Goal: Transaction & Acquisition: Book appointment/travel/reservation

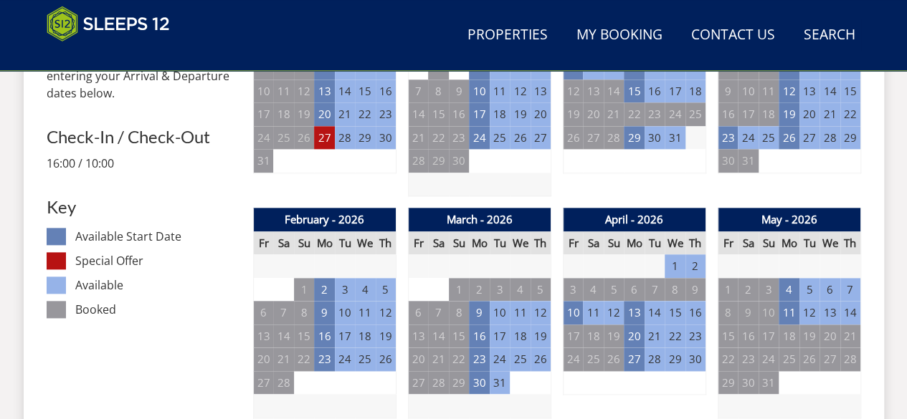
scroll to position [789, 0]
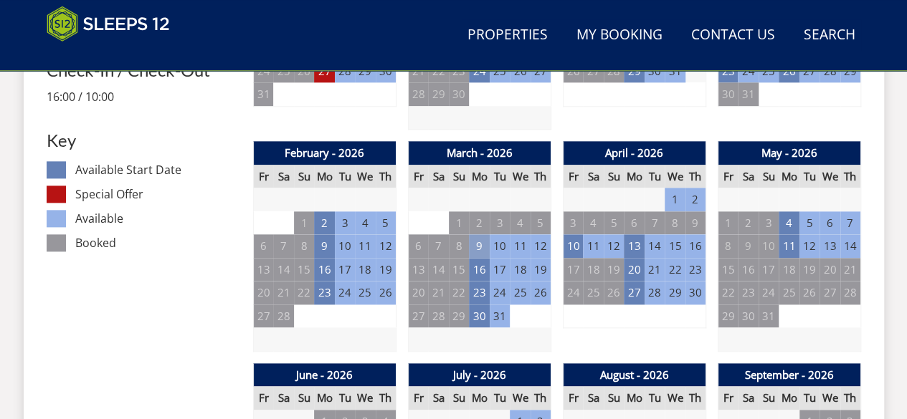
click at [480, 246] on td "9" at bounding box center [479, 246] width 20 height 24
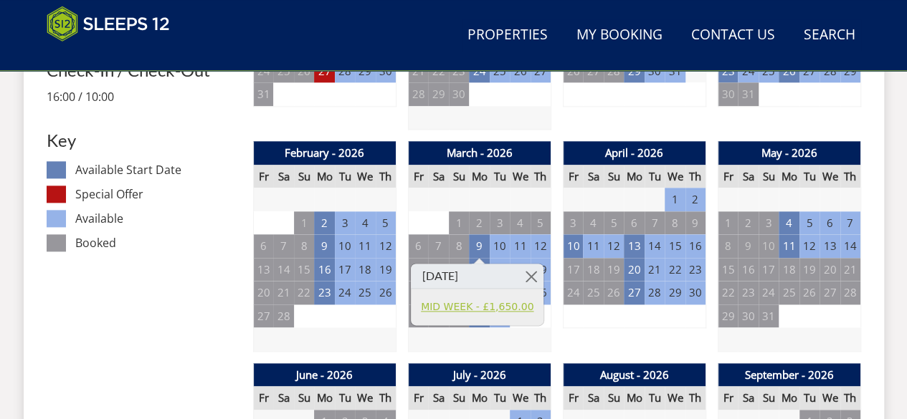
click at [479, 308] on link "MID WEEK - £1,650.00" at bounding box center [477, 307] width 113 height 15
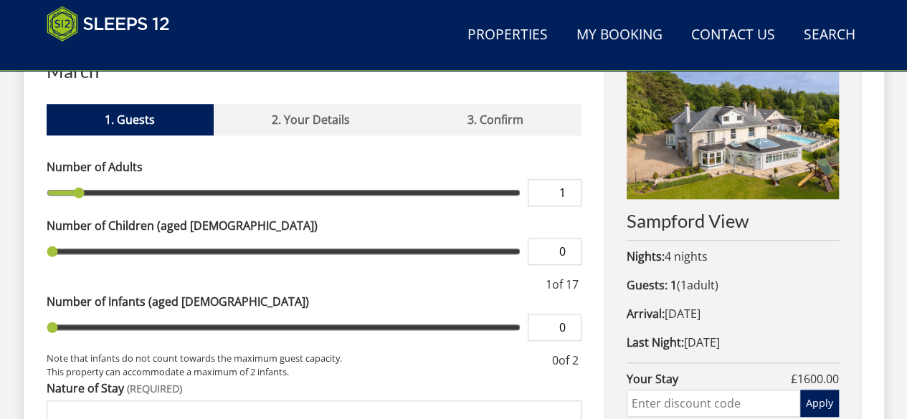
scroll to position [611, 0]
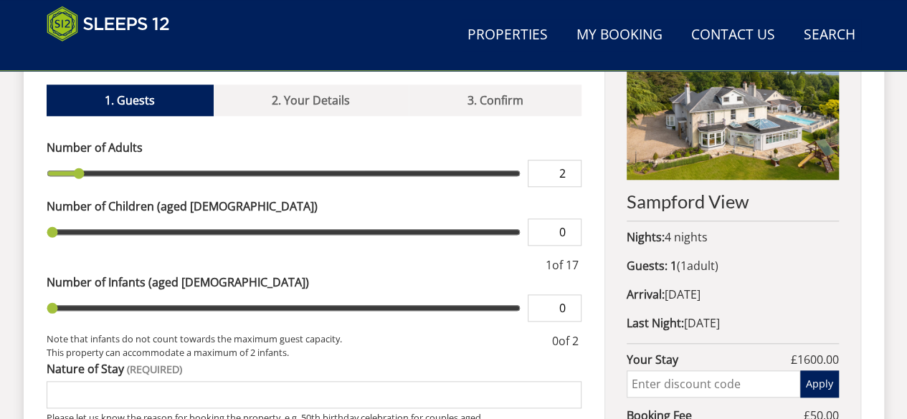
type input "2"
click at [568, 160] on input "2" at bounding box center [554, 173] width 54 height 27
type input "2"
type input "3"
click at [568, 160] on input "3" at bounding box center [554, 173] width 54 height 27
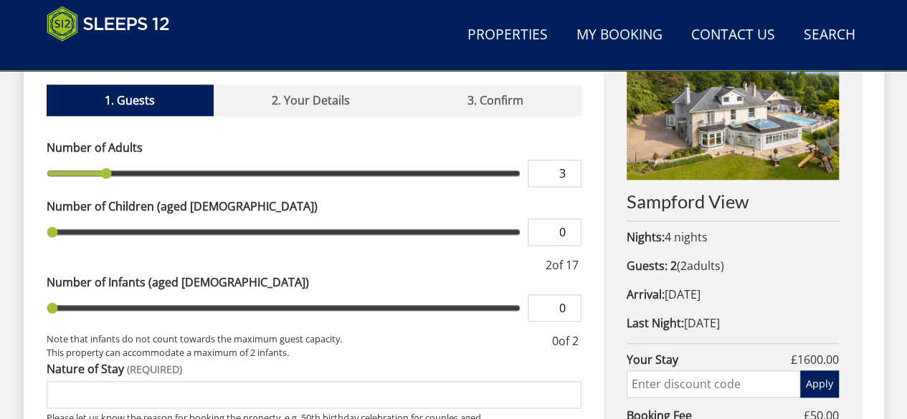
type input "3"
type input "4"
click at [568, 160] on input "4" at bounding box center [554, 173] width 54 height 27
type input "4"
type input "5"
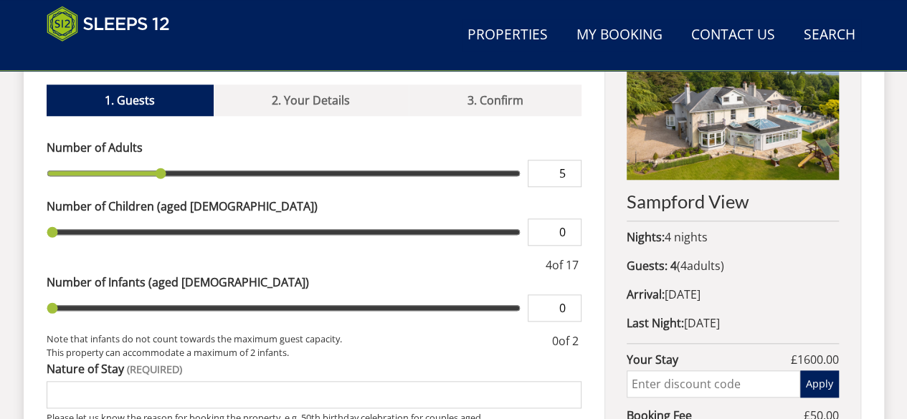
click at [568, 160] on input "5" at bounding box center [554, 173] width 54 height 27
type input "5"
type input "6"
click at [570, 160] on input "6" at bounding box center [554, 173] width 54 height 27
type input "6"
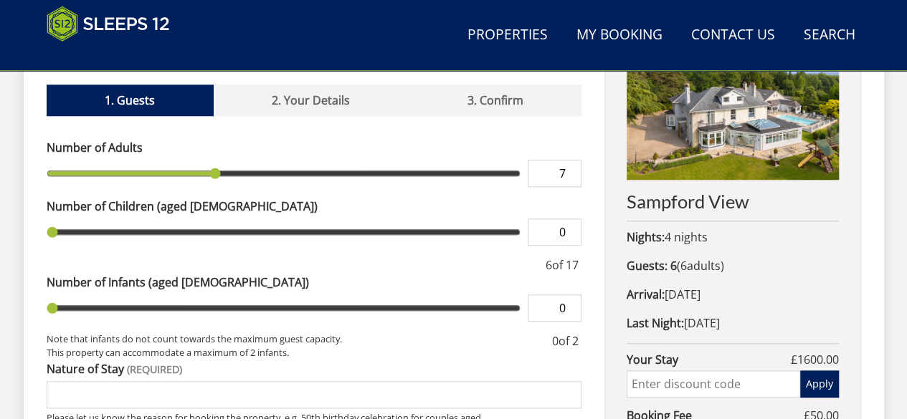
type input "7"
click at [570, 160] on input "7" at bounding box center [554, 173] width 54 height 27
type input "7"
type input "8"
click at [570, 160] on input "8" at bounding box center [554, 173] width 54 height 27
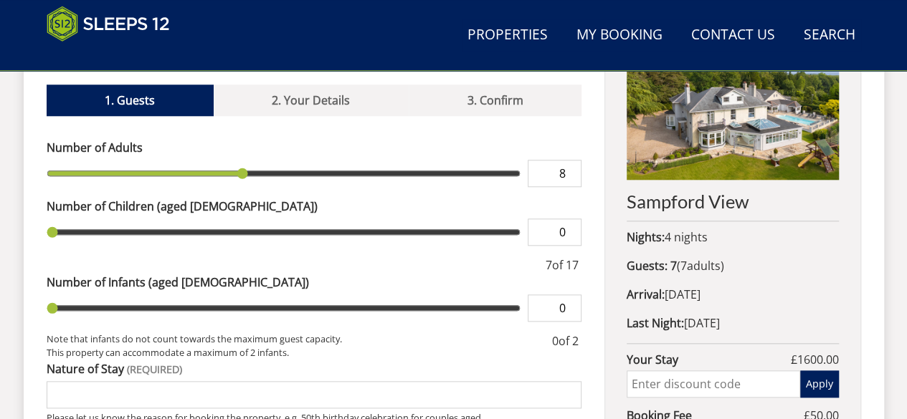
type input "8"
type input "9"
click at [570, 160] on input "9" at bounding box center [554, 173] width 54 height 27
type input "9"
type input "10"
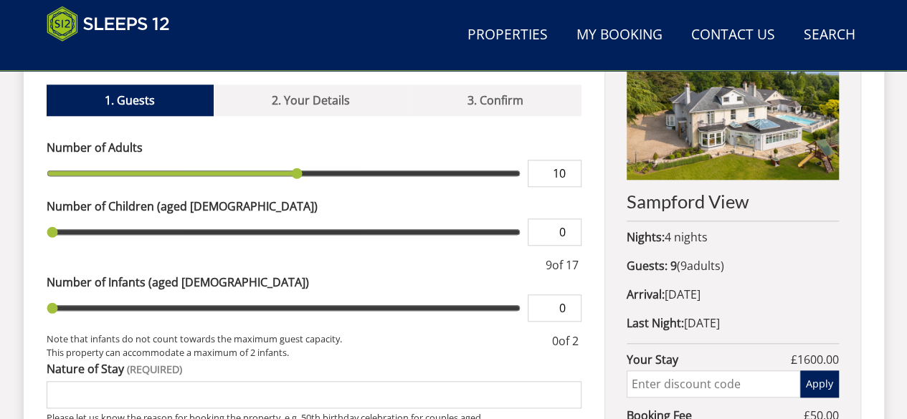
click at [570, 160] on input "10" at bounding box center [554, 173] width 54 height 27
type input "10"
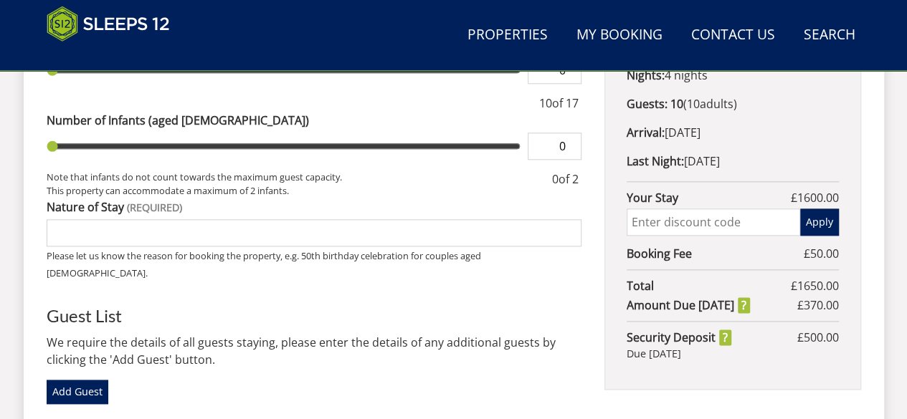
scroll to position [793, 0]
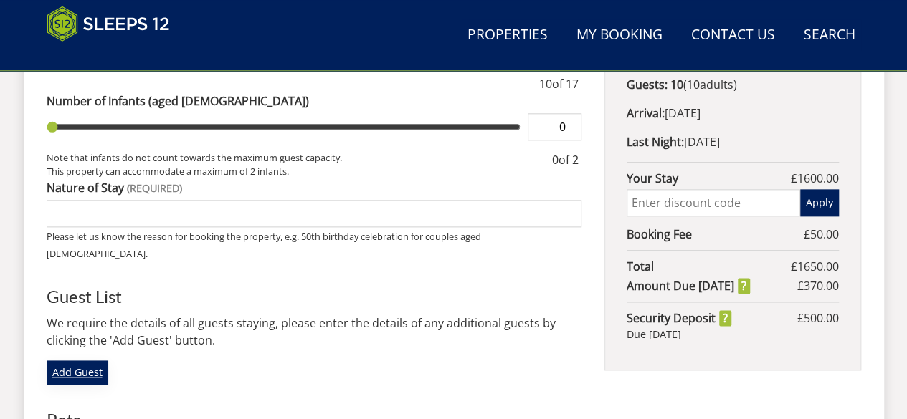
click at [72, 360] on link "Add Guest" at bounding box center [78, 372] width 62 height 24
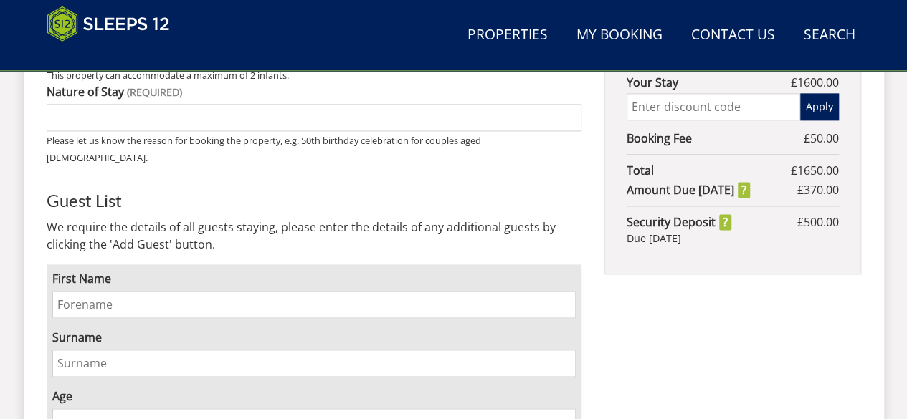
scroll to position [917, 0]
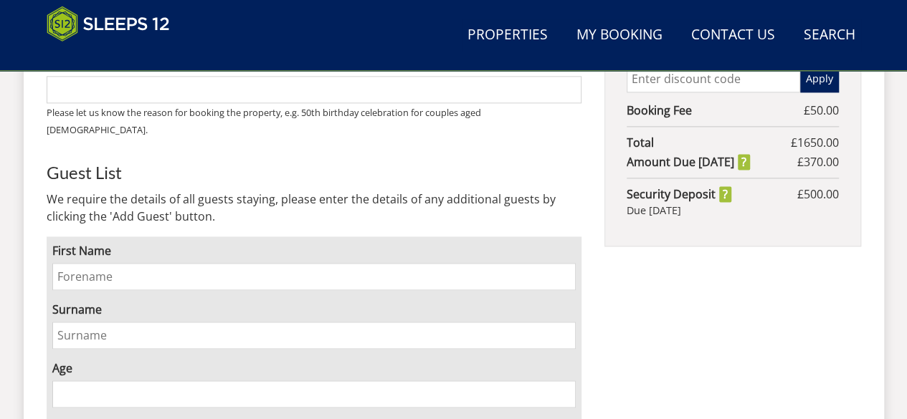
click at [75, 263] on input "First Name" at bounding box center [314, 276] width 524 height 27
type input "[PERSON_NAME]"
type input "Cade"
click at [567, 381] on input "11" at bounding box center [314, 394] width 524 height 27
click at [565, 381] on input "7" at bounding box center [314, 394] width 524 height 27
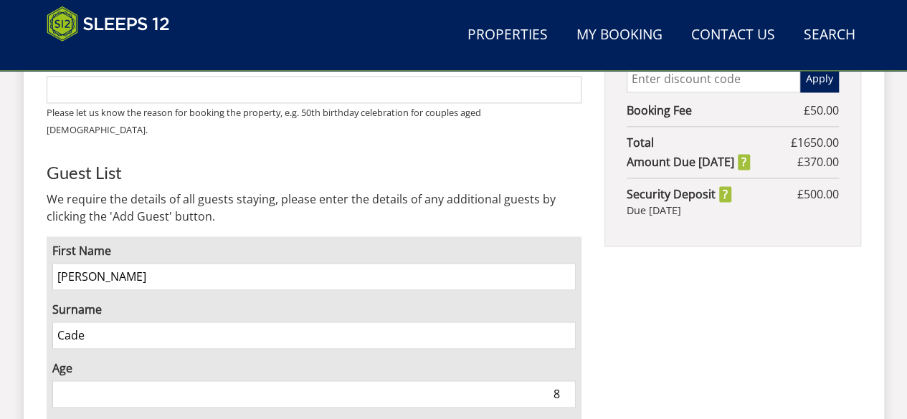
click at [565, 381] on input "8" at bounding box center [314, 394] width 524 height 27
click at [565, 381] on input "9" at bounding box center [314, 394] width 524 height 27
click at [565, 381] on input "22" at bounding box center [314, 394] width 524 height 27
type input "2"
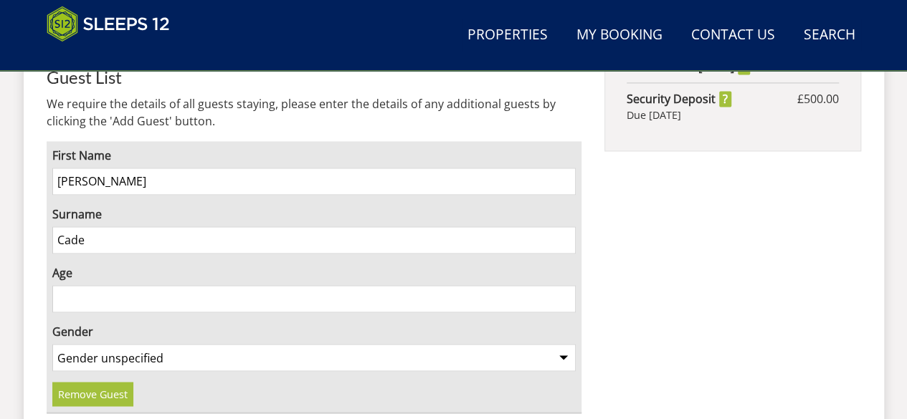
scroll to position [1041, 0]
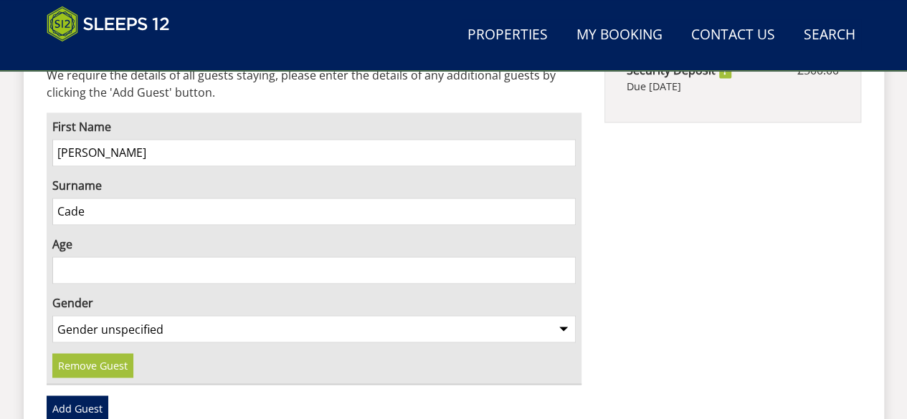
click at [565, 315] on select "Gender unspecified Gender [DEMOGRAPHIC_DATA] Gender [DEMOGRAPHIC_DATA]" at bounding box center [314, 328] width 524 height 27
select select "gender_[DEMOGRAPHIC_DATA]"
click at [52, 315] on select "Gender unspecified Gender [DEMOGRAPHIC_DATA] Gender [DEMOGRAPHIC_DATA]" at bounding box center [314, 328] width 524 height 27
click at [90, 396] on link "Add Guest" at bounding box center [78, 408] width 62 height 24
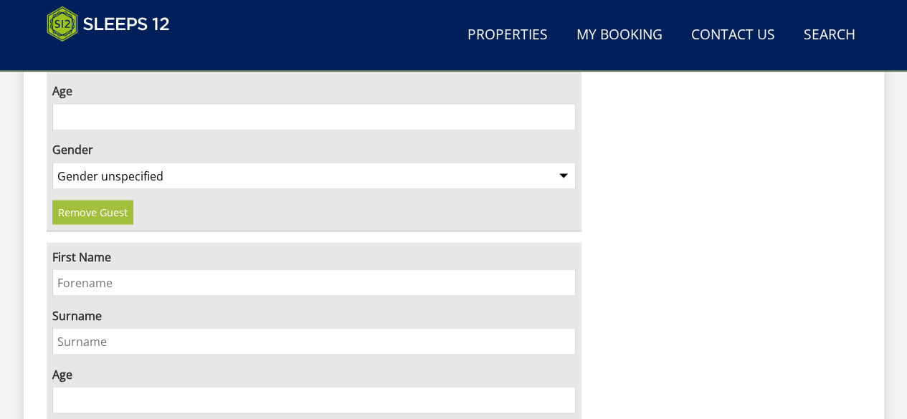
scroll to position [1232, 0]
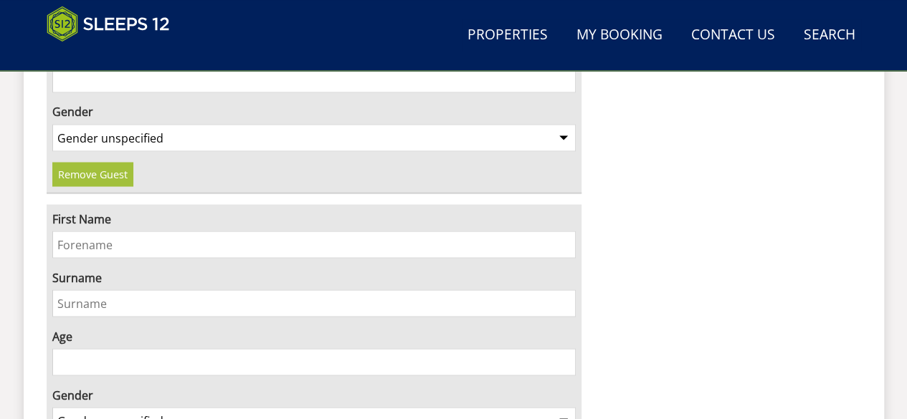
click at [216, 231] on input "First Name" at bounding box center [314, 244] width 524 height 27
type input "[PERSON_NAME]"
type input "Cade"
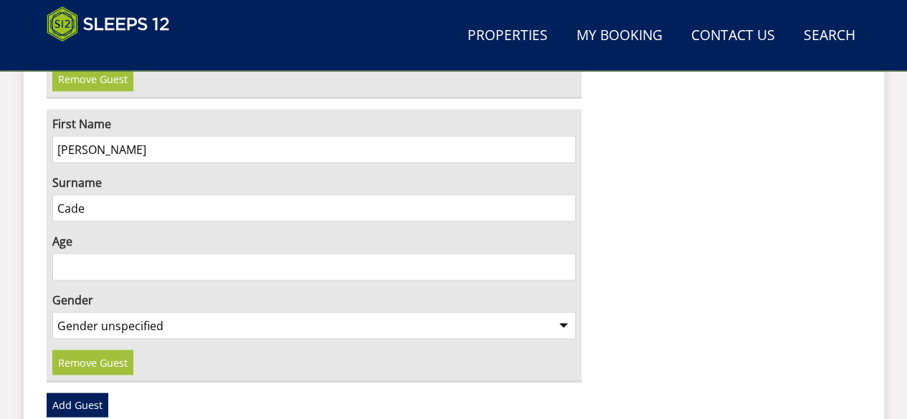
scroll to position [1365, 0]
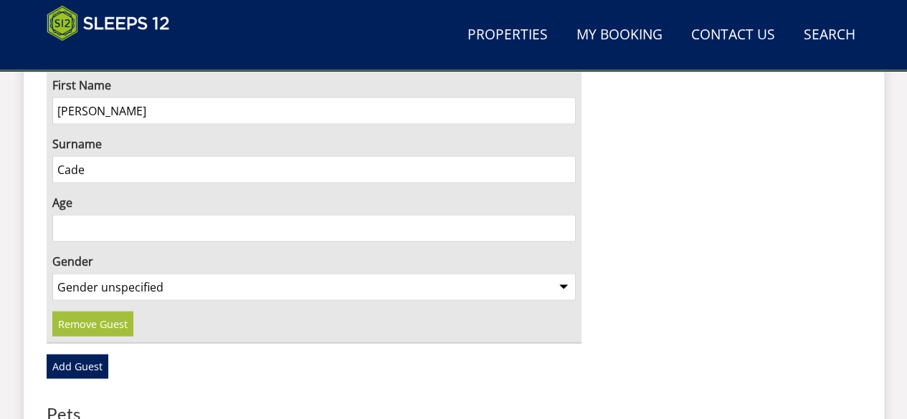
click at [563, 274] on select "Gender unspecified Gender [DEMOGRAPHIC_DATA] Gender [DEMOGRAPHIC_DATA]" at bounding box center [314, 287] width 524 height 27
select select "gender_[DEMOGRAPHIC_DATA]"
click at [52, 274] on select "Gender unspecified Gender [DEMOGRAPHIC_DATA] Gender [DEMOGRAPHIC_DATA]" at bounding box center [314, 287] width 524 height 27
click at [89, 355] on link "Add Guest" at bounding box center [78, 367] width 62 height 24
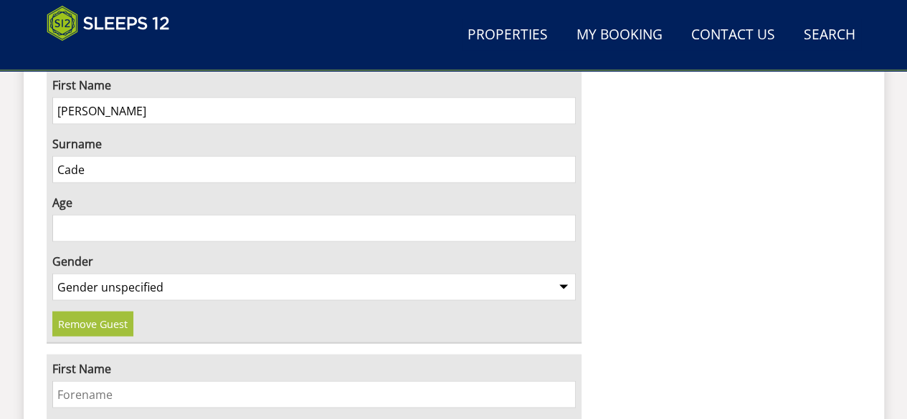
click at [90, 381] on input "First Name" at bounding box center [314, 394] width 524 height 27
type input "r"
type input "[PERSON_NAME]"
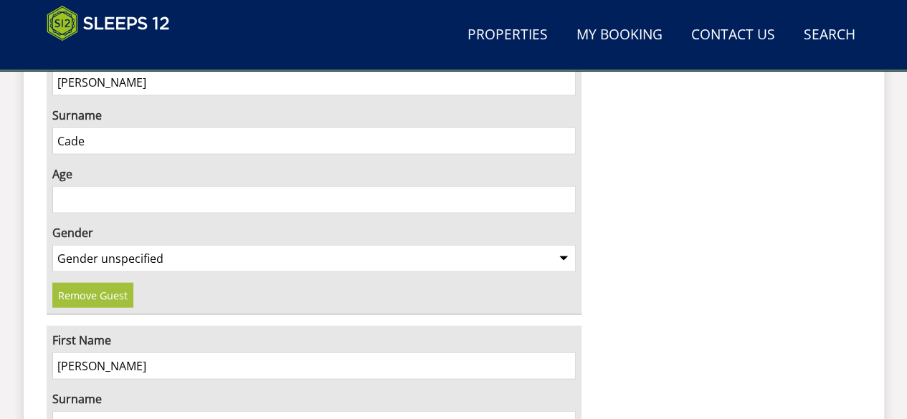
scroll to position [1509, 0]
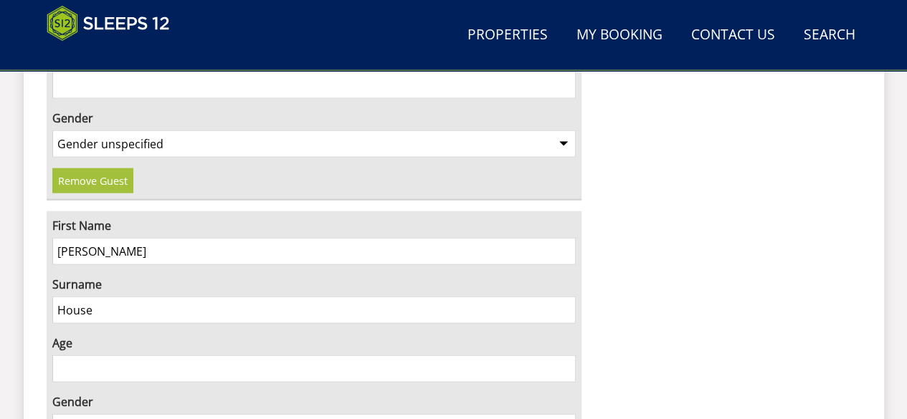
type input "House"
select select "gender_[DEMOGRAPHIC_DATA]"
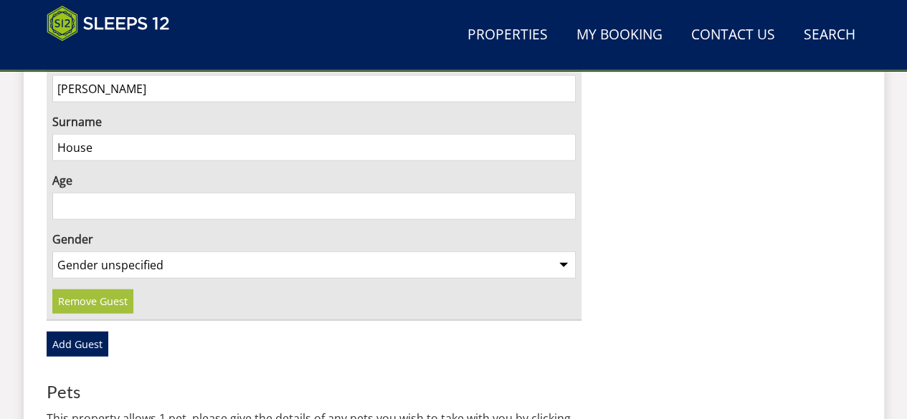
scroll to position [1729, 0]
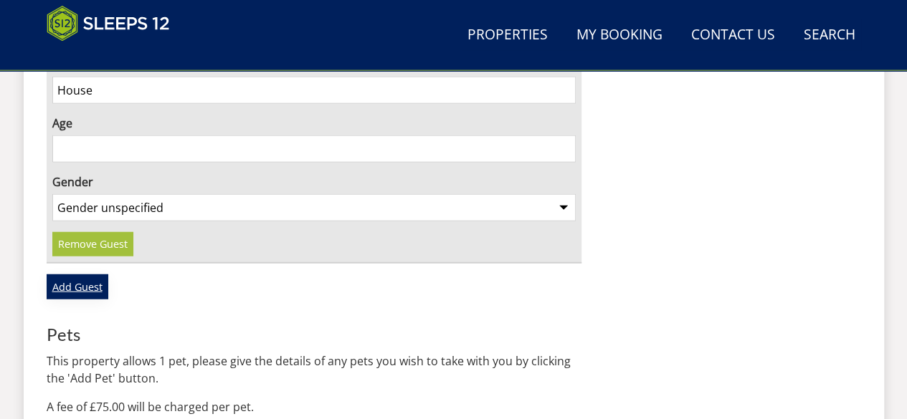
click at [79, 274] on link "Add Guest" at bounding box center [78, 286] width 62 height 24
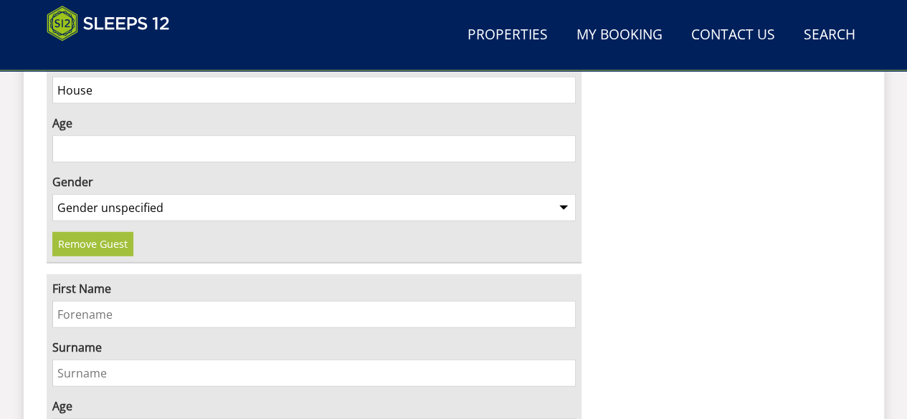
click at [85, 301] on input "First Name" at bounding box center [314, 314] width 524 height 27
type input "[PERSON_NAME]"
click at [77, 360] on input "Surname" at bounding box center [314, 373] width 524 height 27
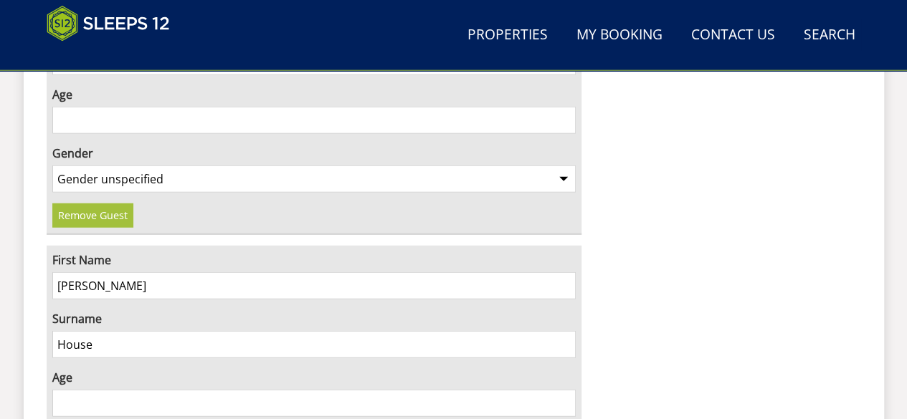
scroll to position [1823, 0]
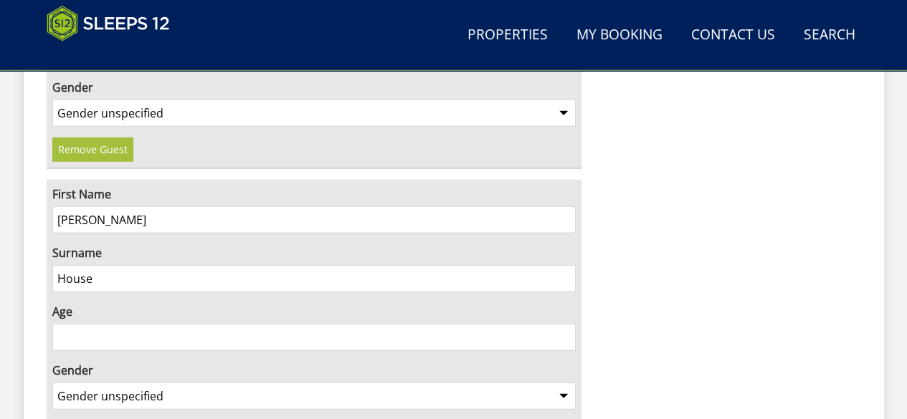
type input "House"
click at [565, 383] on select "Gender unspecified Gender [DEMOGRAPHIC_DATA] Gender [DEMOGRAPHIC_DATA]" at bounding box center [314, 396] width 524 height 27
select select "gender_[DEMOGRAPHIC_DATA]"
click at [52, 383] on select "Gender unspecified Gender [DEMOGRAPHIC_DATA] Gender [DEMOGRAPHIC_DATA]" at bounding box center [314, 396] width 524 height 27
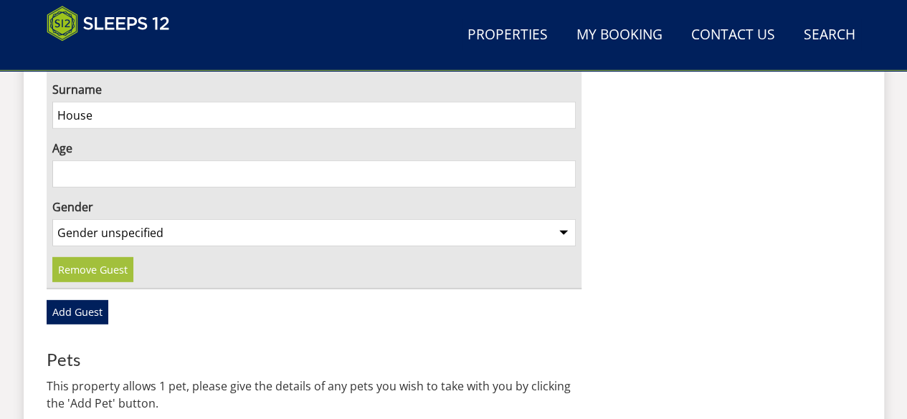
scroll to position [2005, 0]
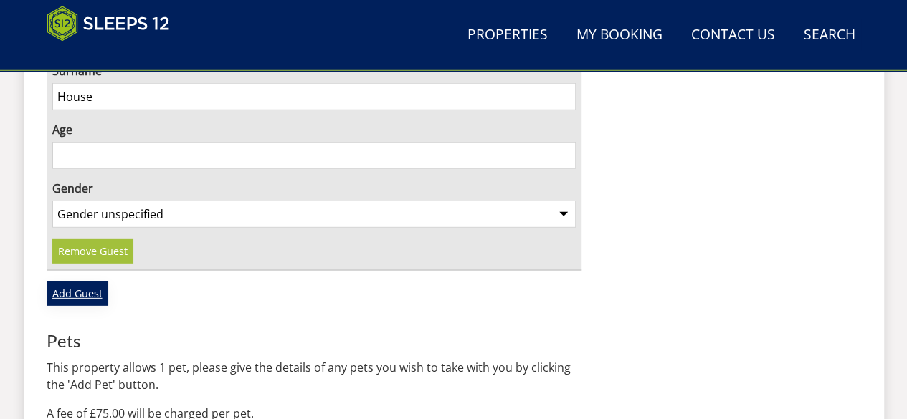
click at [83, 282] on link "Add Guest" at bounding box center [78, 294] width 62 height 24
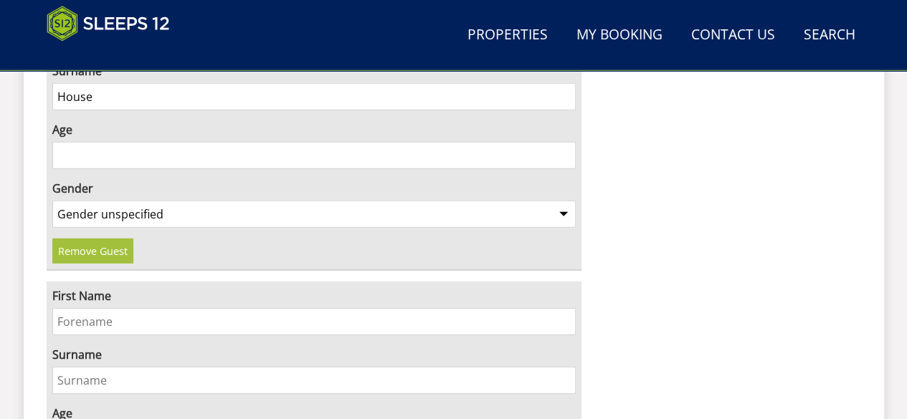
click at [87, 308] on input "First Name" at bounding box center [314, 321] width 524 height 27
type input "Mandy"
click at [92, 367] on input "Surname" at bounding box center [314, 380] width 524 height 27
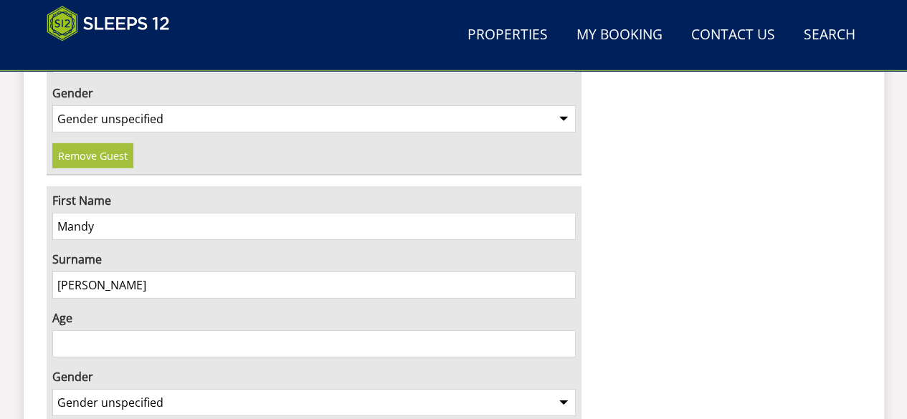
scroll to position [2167, 0]
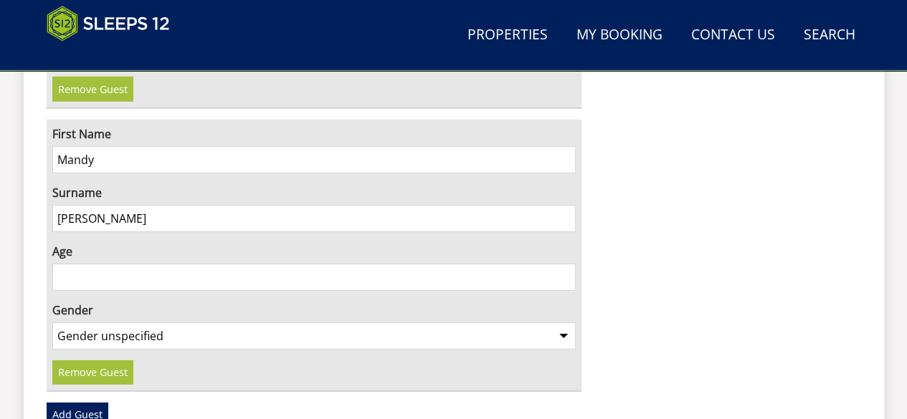
type input "[PERSON_NAME]"
click at [566, 322] on select "Gender unspecified Gender [DEMOGRAPHIC_DATA] Gender [DEMOGRAPHIC_DATA]" at bounding box center [314, 335] width 524 height 27
select select "gender_[DEMOGRAPHIC_DATA]"
click at [52, 322] on select "Gender unspecified Gender [DEMOGRAPHIC_DATA] Gender [DEMOGRAPHIC_DATA]" at bounding box center [314, 335] width 524 height 27
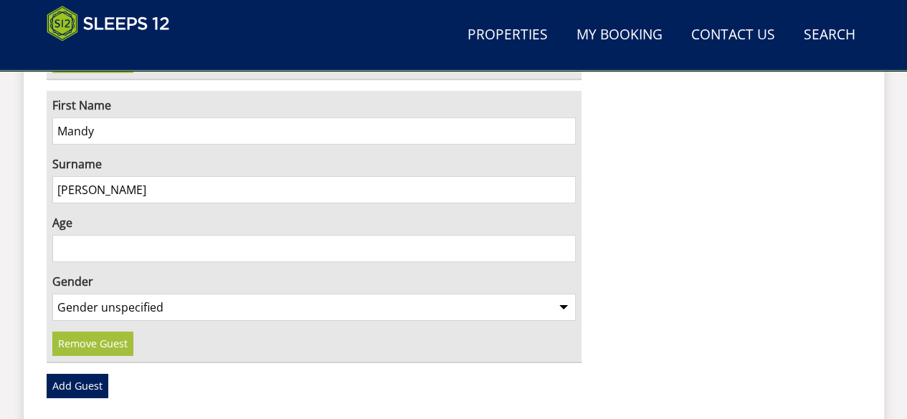
scroll to position [2253, 0]
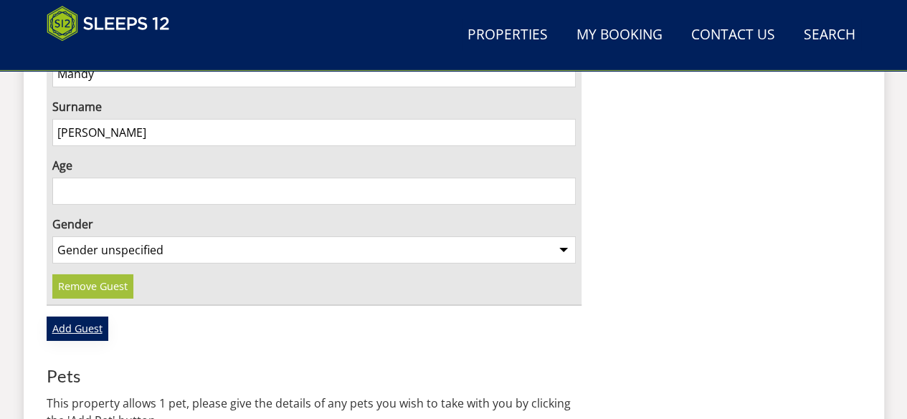
click at [79, 317] on link "Add Guest" at bounding box center [78, 329] width 62 height 24
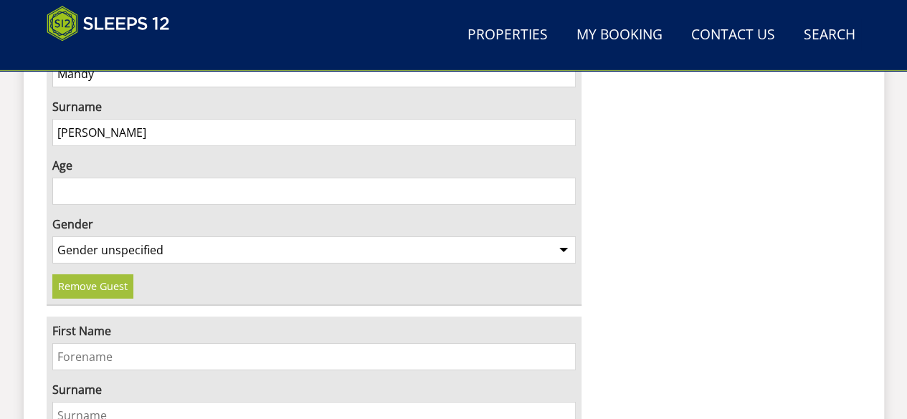
click at [87, 343] on input "First Name" at bounding box center [314, 356] width 524 height 27
type input "Mark"
click at [68, 402] on input "Surname" at bounding box center [314, 415] width 524 height 27
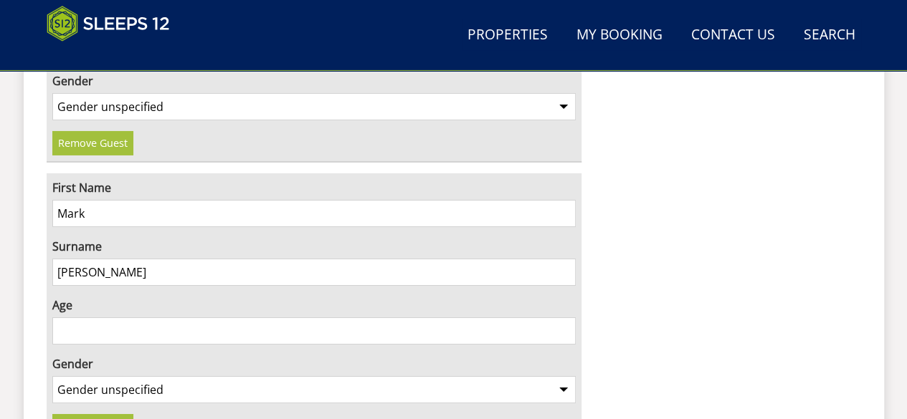
scroll to position [2425, 0]
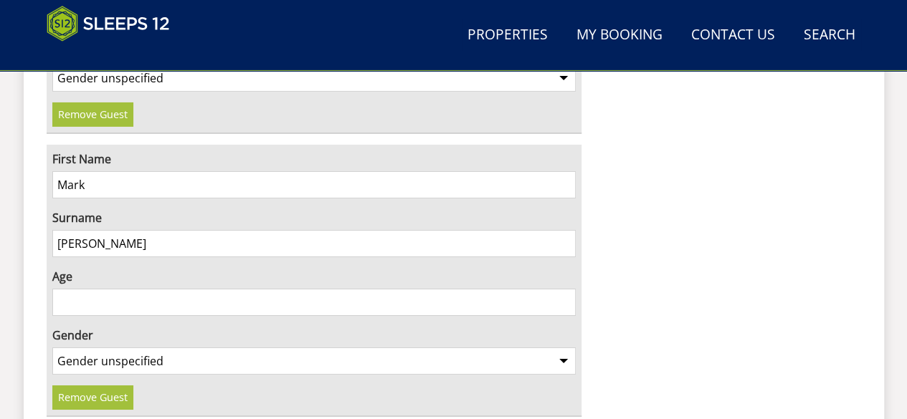
type input "[PERSON_NAME]"
click at [569, 348] on select "Gender unspecified Gender [DEMOGRAPHIC_DATA] Gender [DEMOGRAPHIC_DATA]" at bounding box center [314, 361] width 524 height 27
select select "gender_[DEMOGRAPHIC_DATA]"
click at [52, 348] on select "Gender unspecified Gender [DEMOGRAPHIC_DATA] Gender [DEMOGRAPHIC_DATA]" at bounding box center [314, 361] width 524 height 27
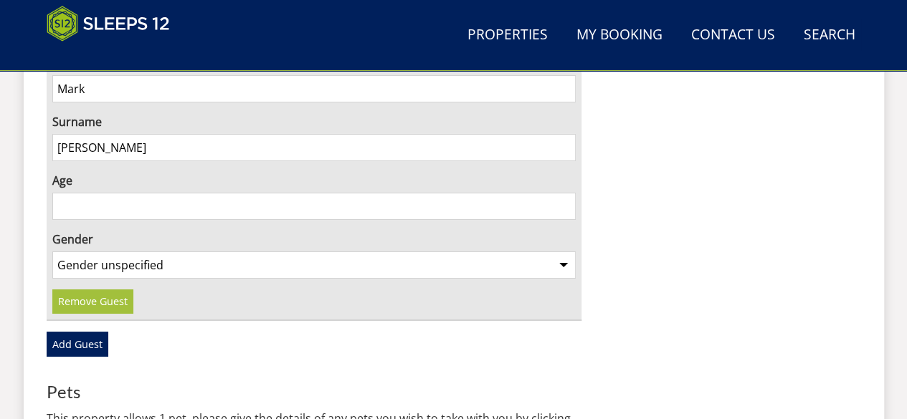
scroll to position [2540, 0]
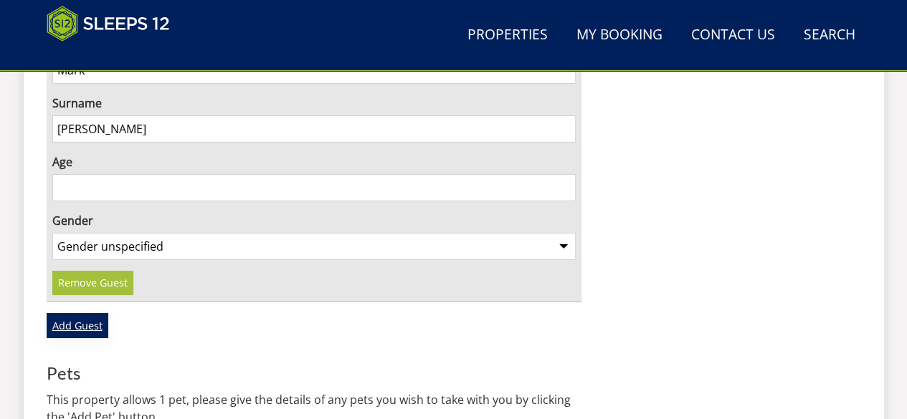
click at [78, 313] on link "Add Guest" at bounding box center [78, 325] width 62 height 24
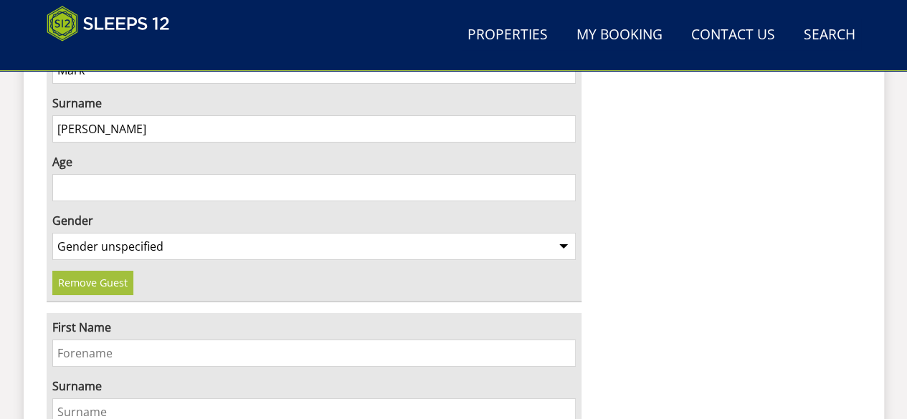
click at [85, 340] on input "First Name" at bounding box center [314, 353] width 524 height 27
type input "[PERSON_NAME]"
click at [67, 398] on input "Surname" at bounding box center [314, 411] width 524 height 27
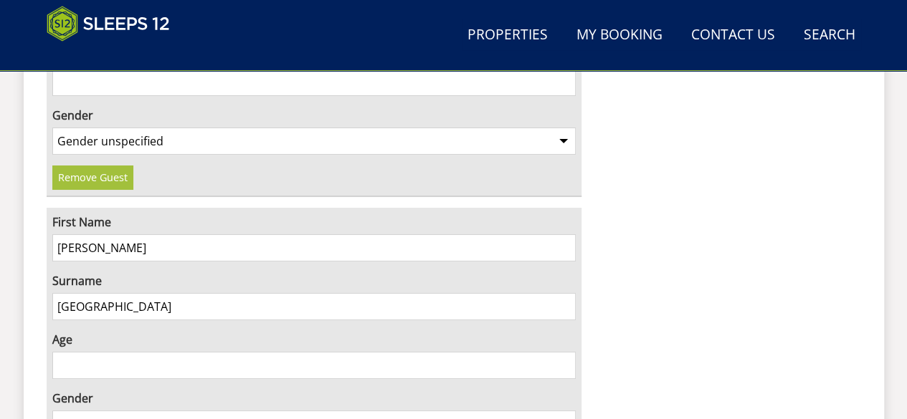
scroll to position [2769, 0]
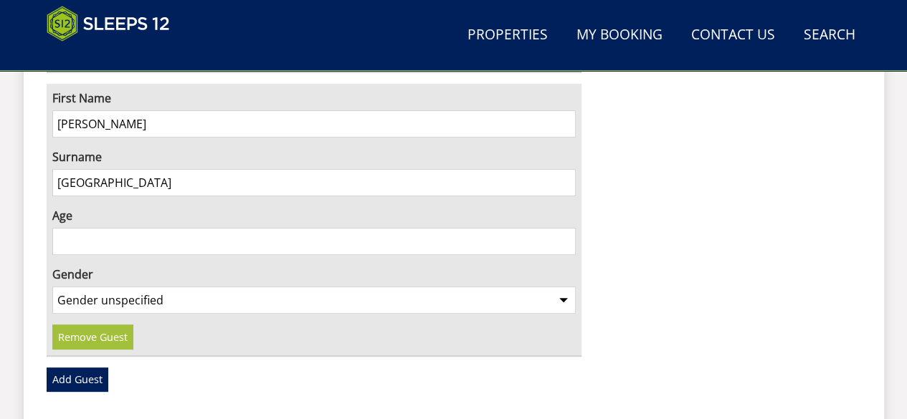
type input "[GEOGRAPHIC_DATA]"
click at [563, 287] on select "Gender unspecified Gender [DEMOGRAPHIC_DATA] Gender [DEMOGRAPHIC_DATA]" at bounding box center [314, 300] width 524 height 27
select select "gender_[DEMOGRAPHIC_DATA]"
click at [52, 287] on select "Gender unspecified Gender [DEMOGRAPHIC_DATA] Gender [DEMOGRAPHIC_DATA]" at bounding box center [314, 300] width 524 height 27
click at [87, 368] on link "Add Guest" at bounding box center [78, 380] width 62 height 24
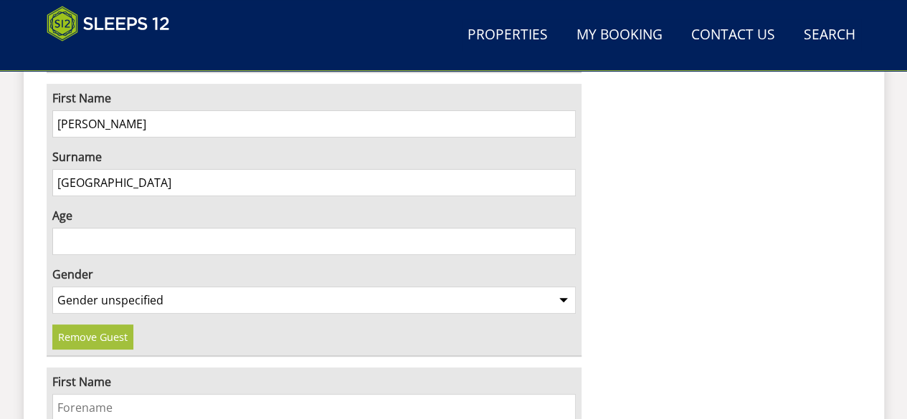
click at [129, 394] on input "First Name" at bounding box center [314, 407] width 524 height 27
type input "Charlotte"
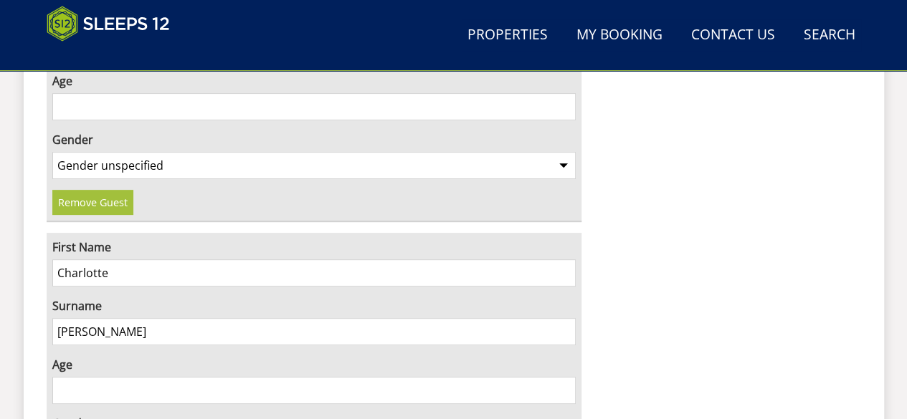
scroll to position [2980, 0]
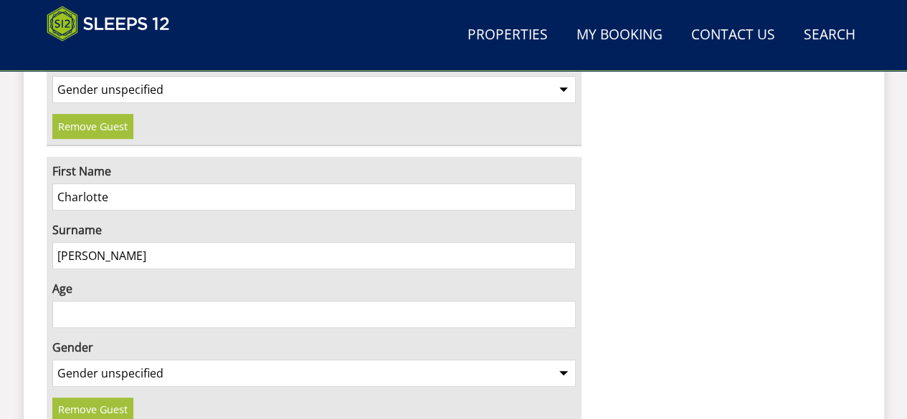
type input "[PERSON_NAME]"
click at [566, 360] on select "Gender unspecified Gender [DEMOGRAPHIC_DATA] Gender [DEMOGRAPHIC_DATA]" at bounding box center [314, 373] width 524 height 27
select select "gender_[DEMOGRAPHIC_DATA]"
click at [52, 360] on select "Gender unspecified Gender [DEMOGRAPHIC_DATA] Gender [DEMOGRAPHIC_DATA]" at bounding box center [314, 373] width 524 height 27
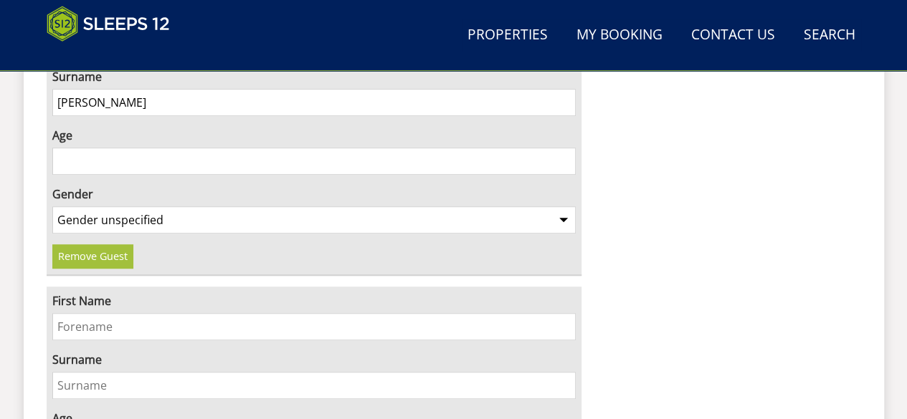
scroll to position [3180, 0]
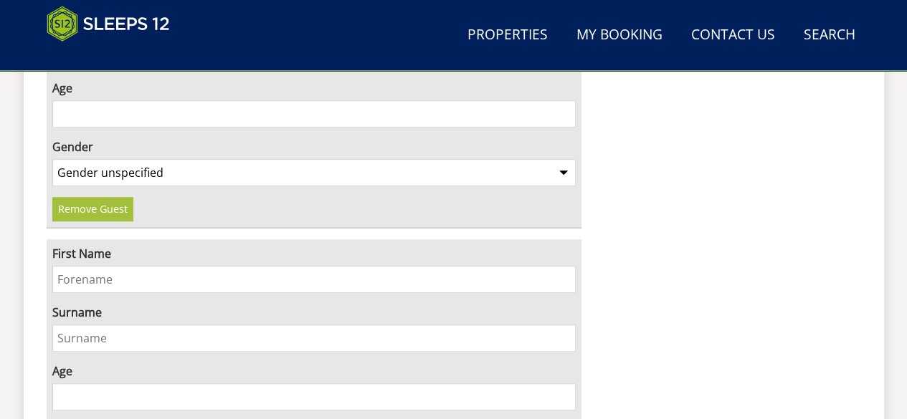
click at [123, 266] on input "First Name" at bounding box center [314, 279] width 524 height 27
type input "[PERSON_NAME]"
click at [95, 325] on input "Surname" at bounding box center [314, 338] width 524 height 27
type input "[PERSON_NAME]"
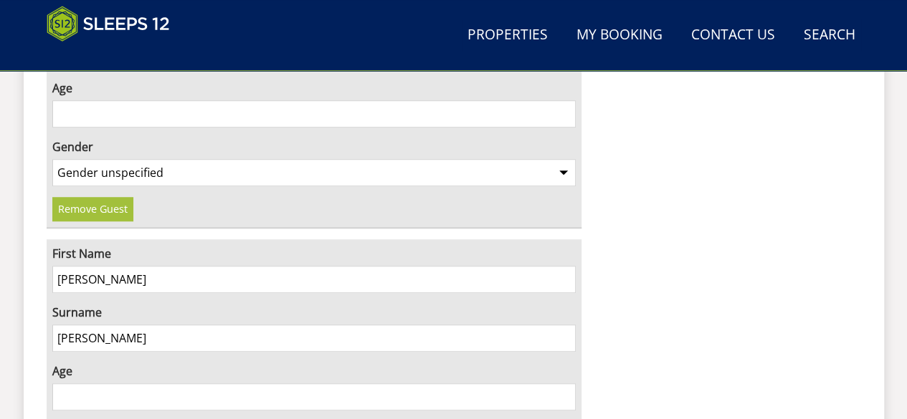
select select "gender_[DEMOGRAPHIC_DATA]"
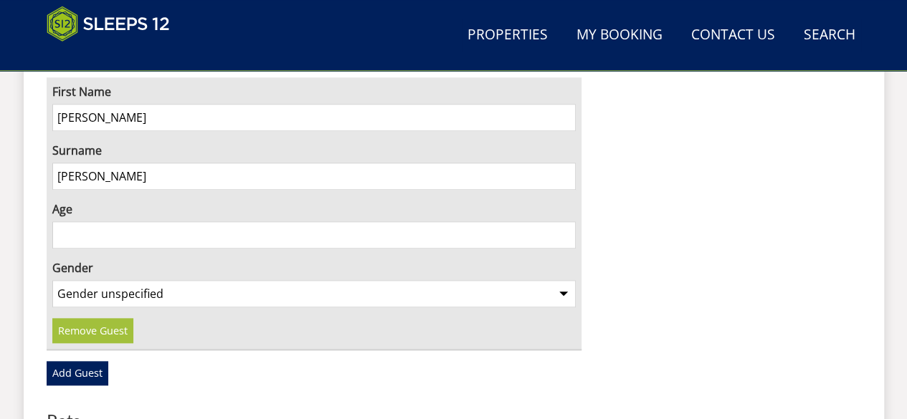
scroll to position [3400, 0]
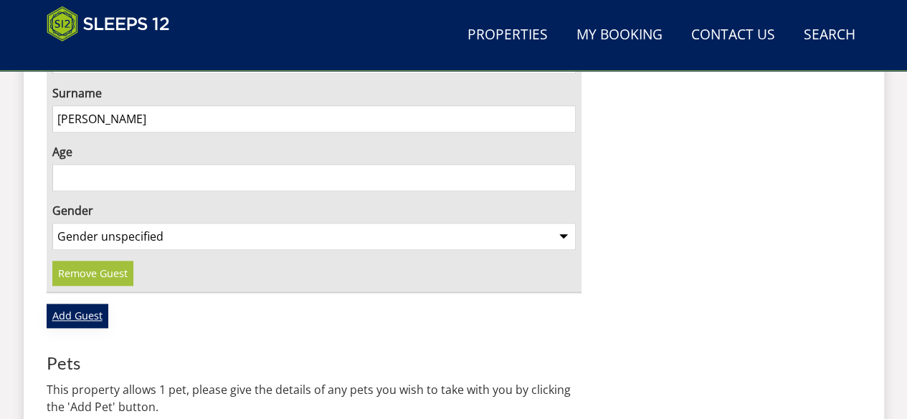
click at [70, 304] on link "Add Guest" at bounding box center [78, 316] width 62 height 24
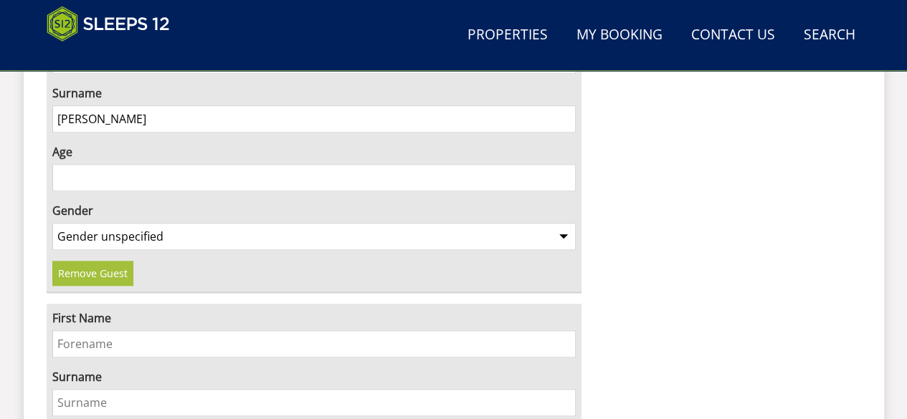
click at [92, 330] on input "First Name" at bounding box center [314, 343] width 524 height 27
type input "[PERSON_NAME]"
click at [76, 389] on input "Surname" at bounding box center [314, 402] width 524 height 27
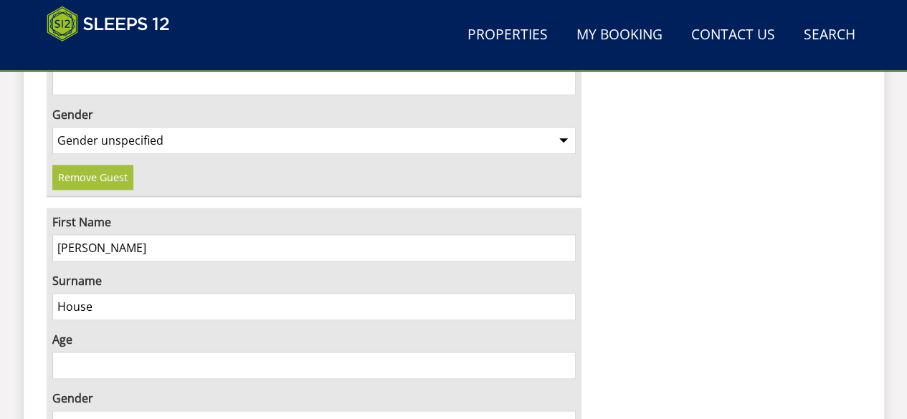
scroll to position [3553, 0]
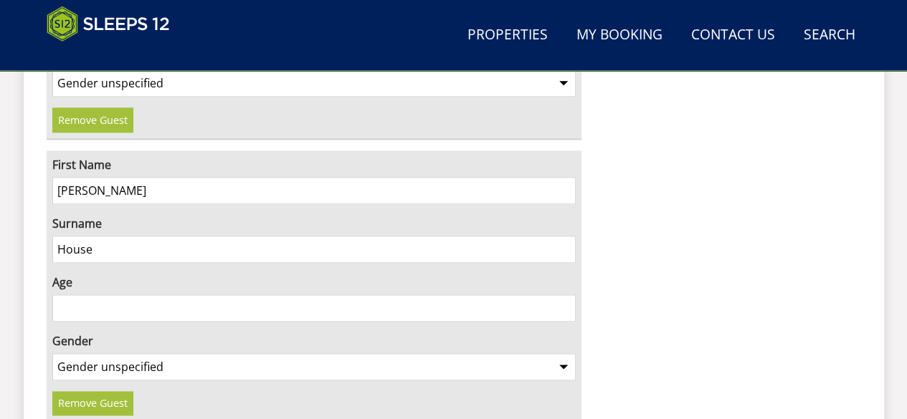
type input "House"
click at [566, 353] on select "Gender unspecified Gender [DEMOGRAPHIC_DATA] Gender [DEMOGRAPHIC_DATA]" at bounding box center [314, 366] width 524 height 27
select select "gender_[DEMOGRAPHIC_DATA]"
click at [52, 353] on select "Gender unspecified Gender [DEMOGRAPHIC_DATA] Gender [DEMOGRAPHIC_DATA]" at bounding box center [314, 366] width 524 height 27
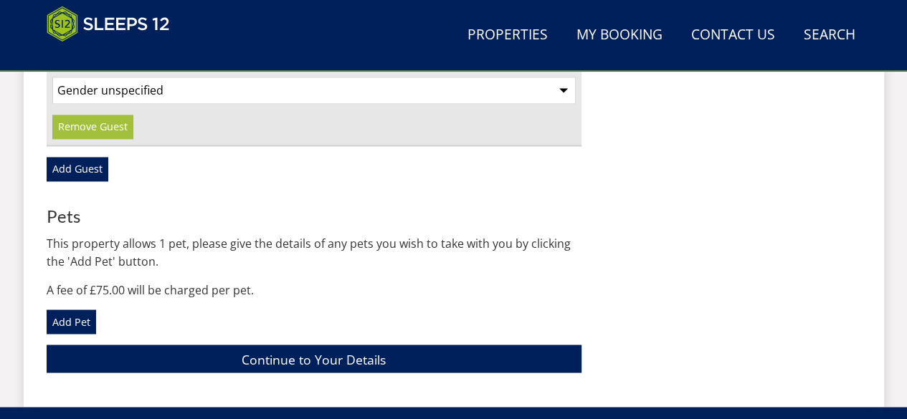
scroll to position [3840, 0]
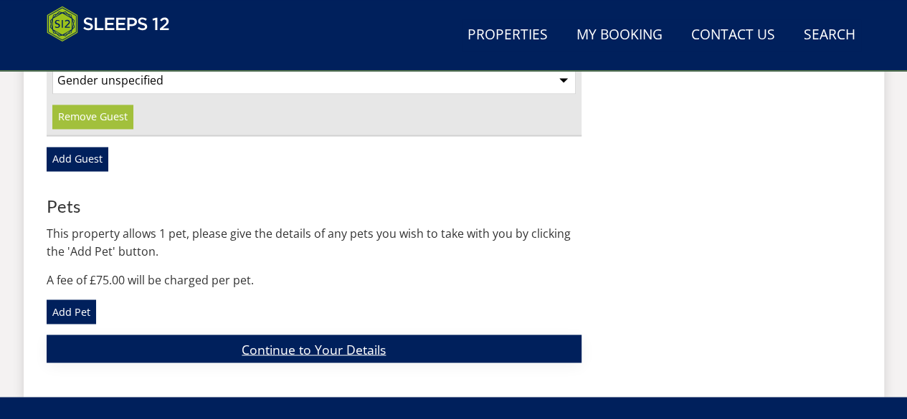
click at [319, 335] on link "Continue to Your Details" at bounding box center [314, 349] width 535 height 28
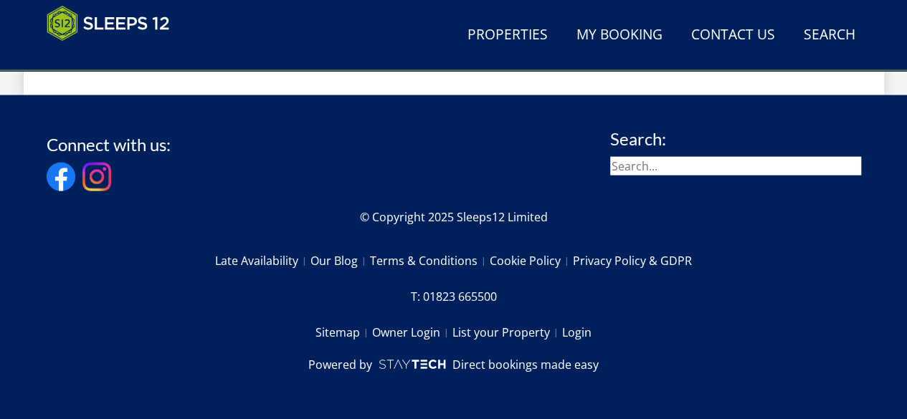
scroll to position [632, 0]
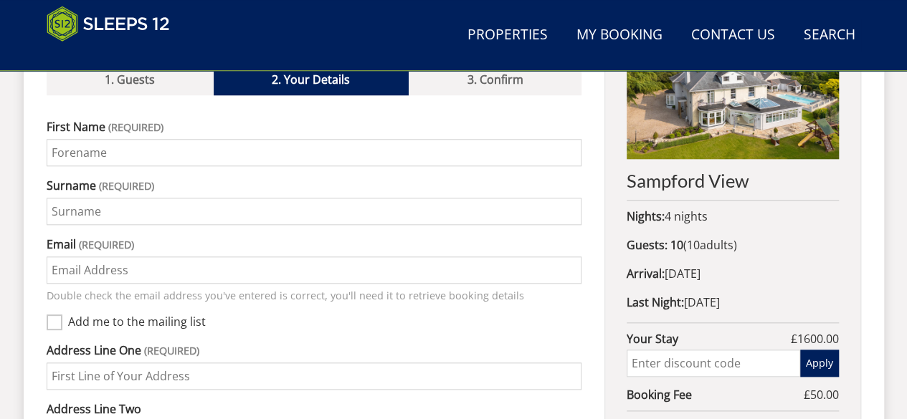
click at [279, 118] on label "First Name" at bounding box center [314, 126] width 535 height 17
click at [279, 139] on input "First Name" at bounding box center [314, 152] width 535 height 27
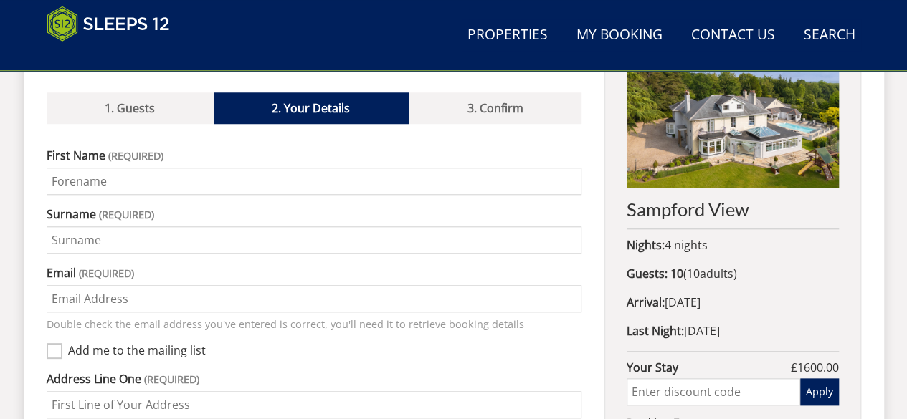
click at [115, 168] on input "First Name" at bounding box center [314, 181] width 535 height 27
type input "[EMAIL_ADDRESS][DOMAIN_NAME]"
type input "[PERSON_NAME] View [STREET_ADDRESS][PERSON_NAME]"
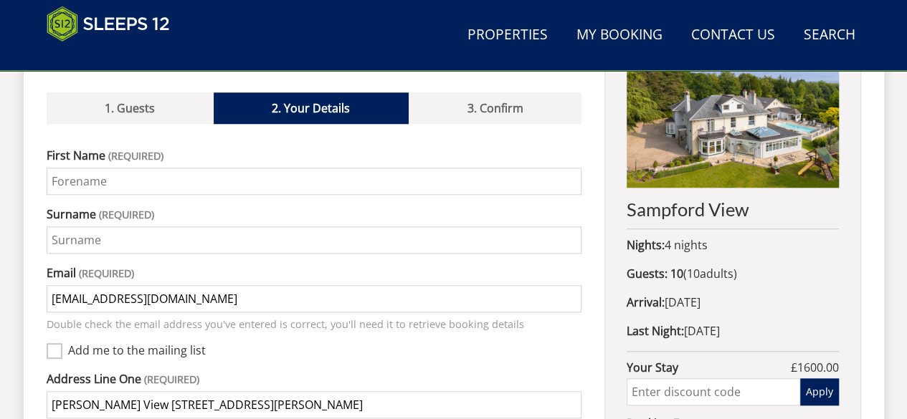
type input "Sturminster [PERSON_NAME]"
type input "Sturminster [PERSON_NAME], [GEOGRAPHIC_DATA]"
type input "[GEOGRAPHIC_DATA]"
type input "BH21 [DATE]"
type input "07717614270"
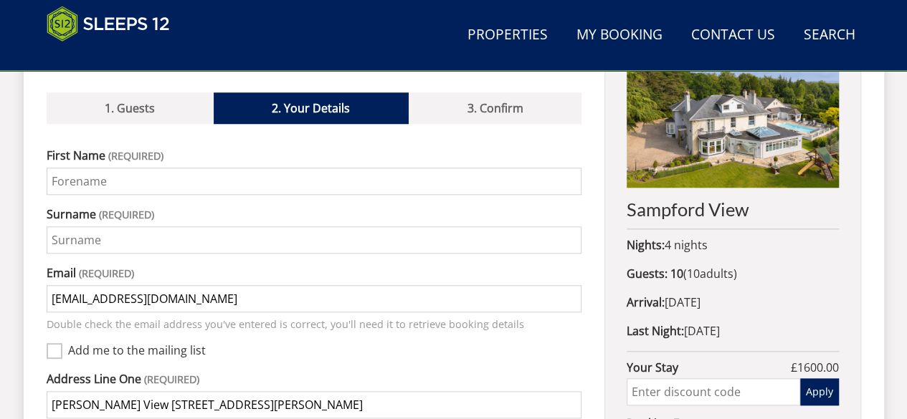
click at [65, 168] on input "First Name" at bounding box center [314, 181] width 535 height 27
click at [74, 168] on input "First Name" at bounding box center [314, 181] width 535 height 27
type input "[PERSON_NAME]"
click at [64, 226] on input "Surname" at bounding box center [314, 239] width 535 height 27
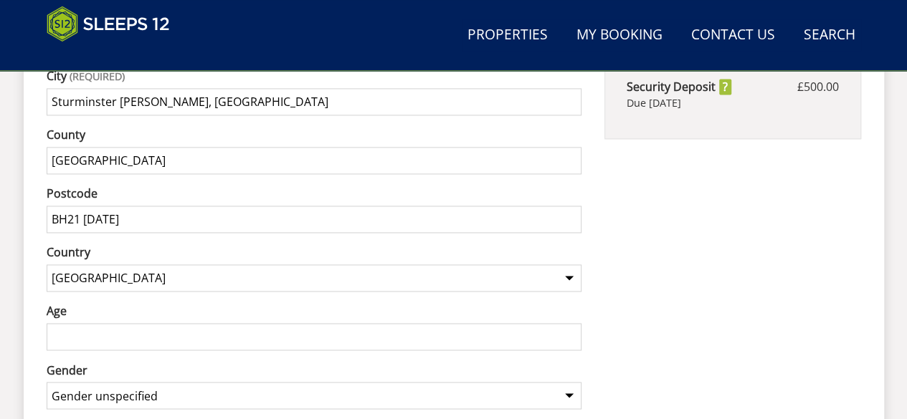
scroll to position [1099, 0]
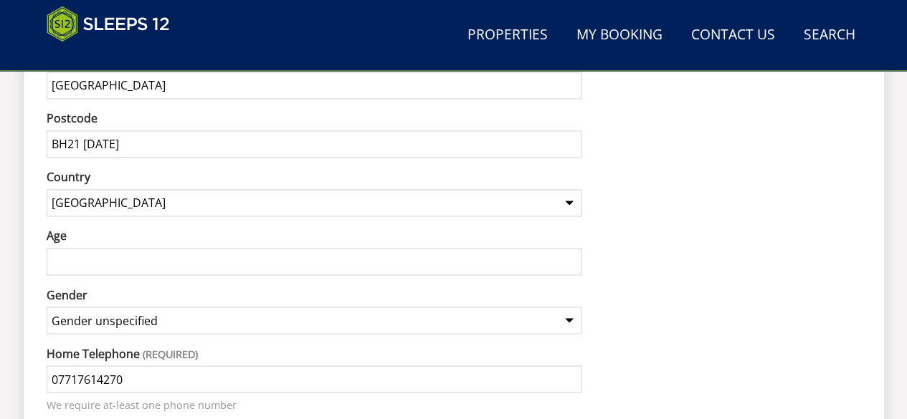
type input "Cade"
click at [569, 307] on select "Gender unspecified Gender [DEMOGRAPHIC_DATA] Gender [DEMOGRAPHIC_DATA]" at bounding box center [314, 320] width 535 height 27
select select "gender_[DEMOGRAPHIC_DATA]"
click at [47, 307] on select "Gender unspecified Gender [DEMOGRAPHIC_DATA] Gender [DEMOGRAPHIC_DATA]" at bounding box center [314, 320] width 535 height 27
click at [62, 248] on input "Age" at bounding box center [314, 261] width 535 height 27
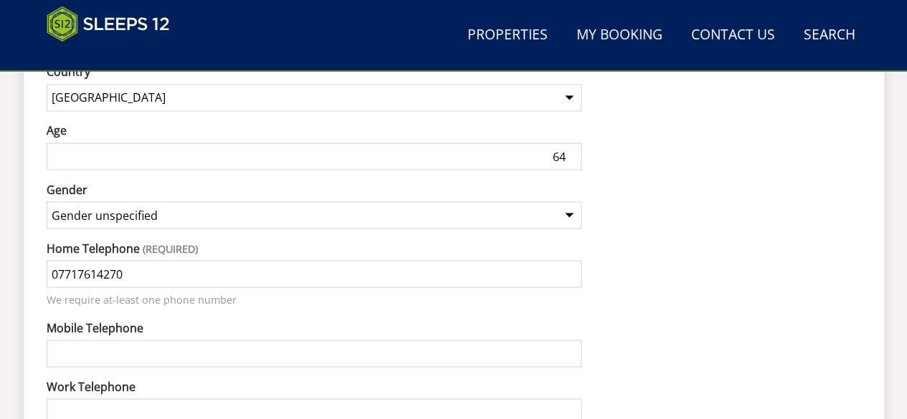
scroll to position [1271, 0]
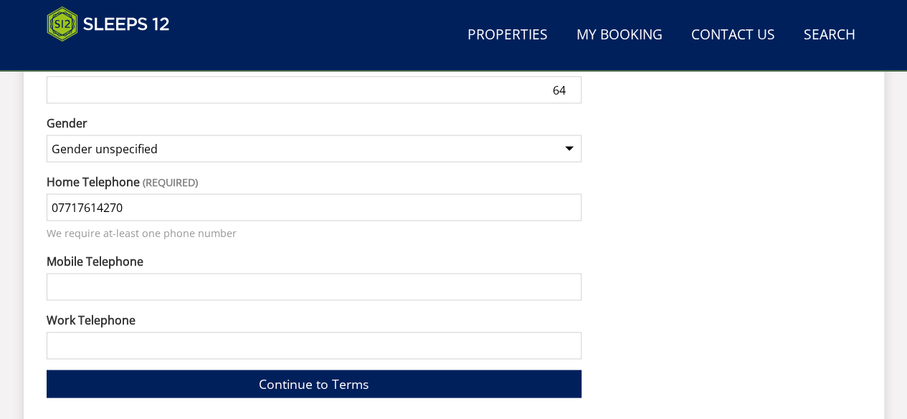
type input "64"
click at [116, 273] on input "Mobile Telephone" at bounding box center [314, 286] width 535 height 27
type input "07717614270"
click at [125, 332] on input "Work Telephone" at bounding box center [314, 345] width 535 height 27
click at [307, 370] on link "Continue to Terms" at bounding box center [314, 384] width 535 height 28
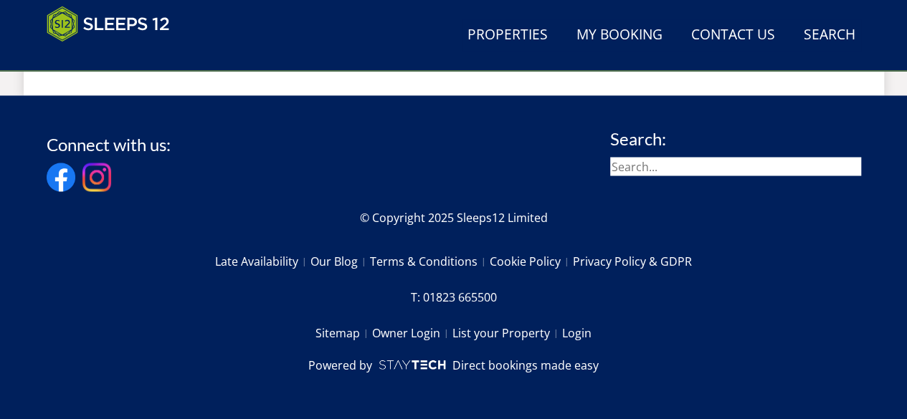
scroll to position [632, 0]
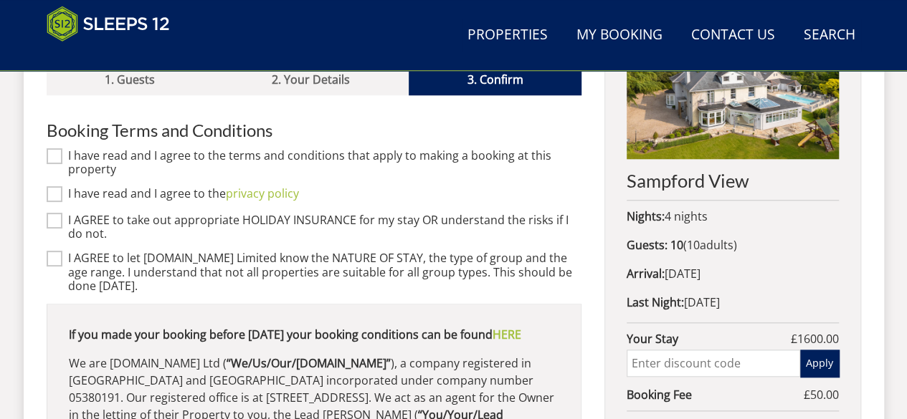
click at [52, 148] on input "I have read and I agree to the terms and conditions that apply to making a book…" at bounding box center [55, 156] width 16 height 16
checkbox input "true"
click at [53, 186] on input "I have read and I agree to the privacy policy" at bounding box center [55, 194] width 16 height 16
checkbox input "true"
click at [52, 213] on input "I AGREE to take out appropriate HOLIDAY INSURANCE for my stay OR understand the…" at bounding box center [55, 221] width 16 height 16
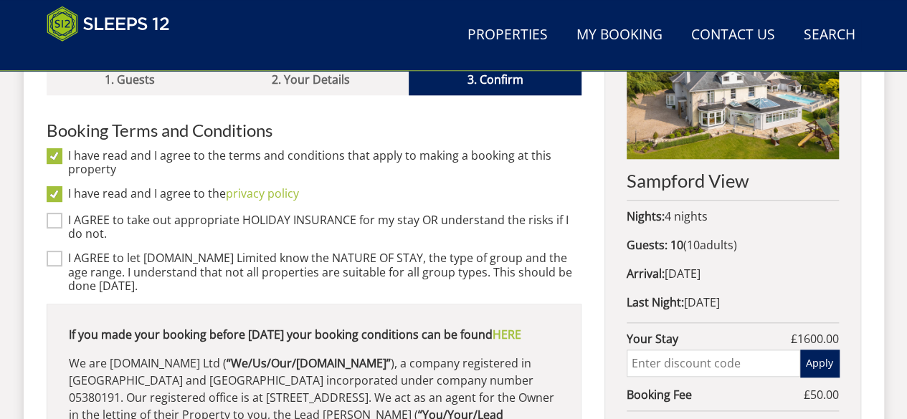
checkbox input "true"
click at [56, 251] on input "I AGREE to let [DOMAIN_NAME] Limited know the NATURE OF STAY, the type of group…" at bounding box center [55, 259] width 16 height 16
checkbox input "true"
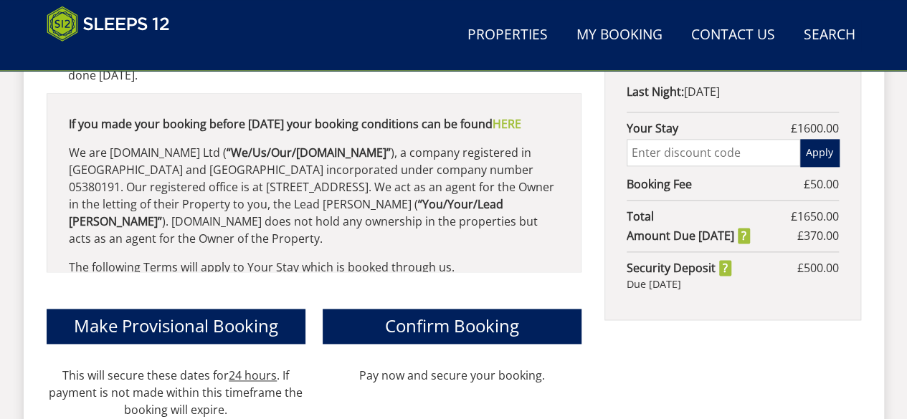
scroll to position [900, 0]
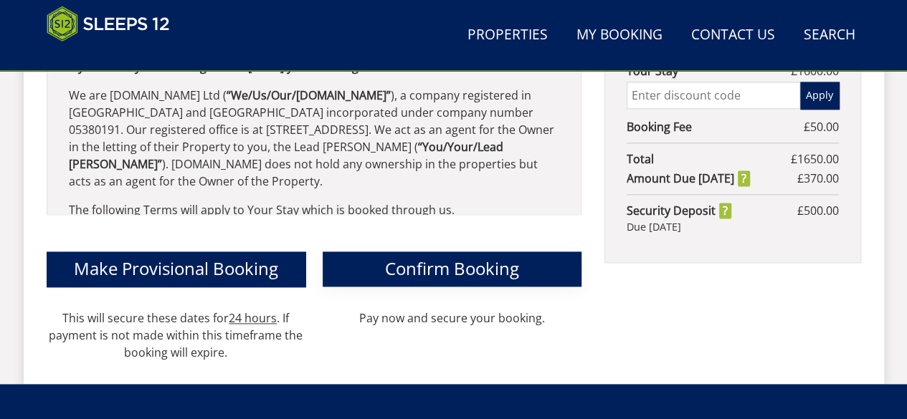
click at [452, 257] on span "Confirm Booking" at bounding box center [452, 269] width 134 height 24
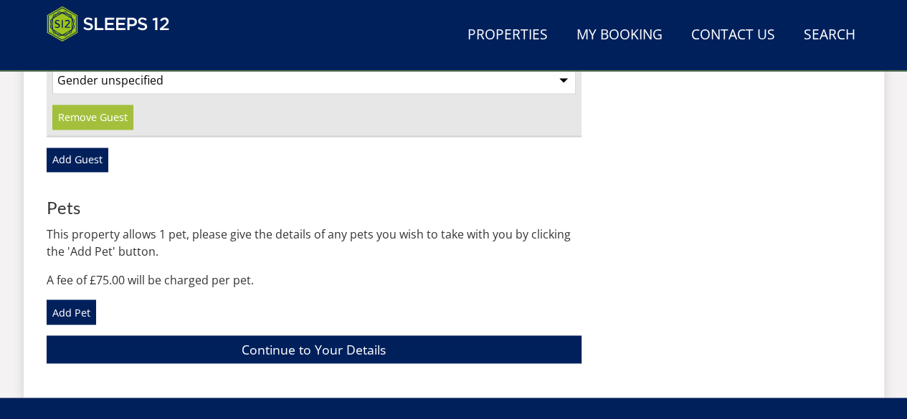
scroll to position [3966, 0]
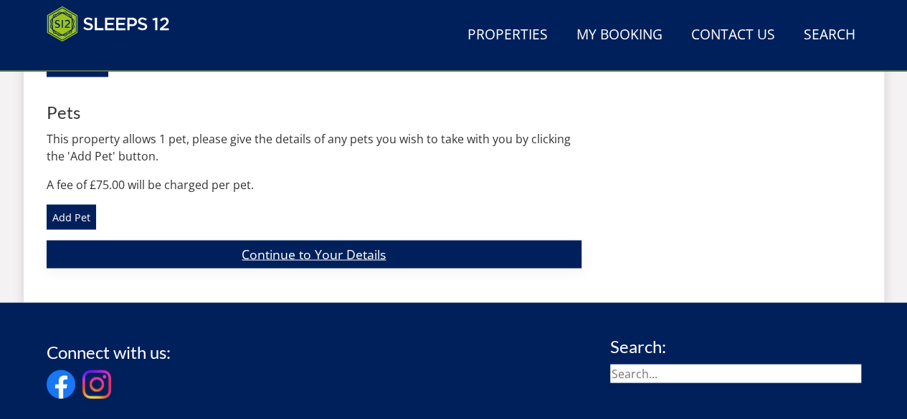
type input "Friends Get Together"
click at [288, 240] on link "Continue to Your Details" at bounding box center [314, 254] width 535 height 28
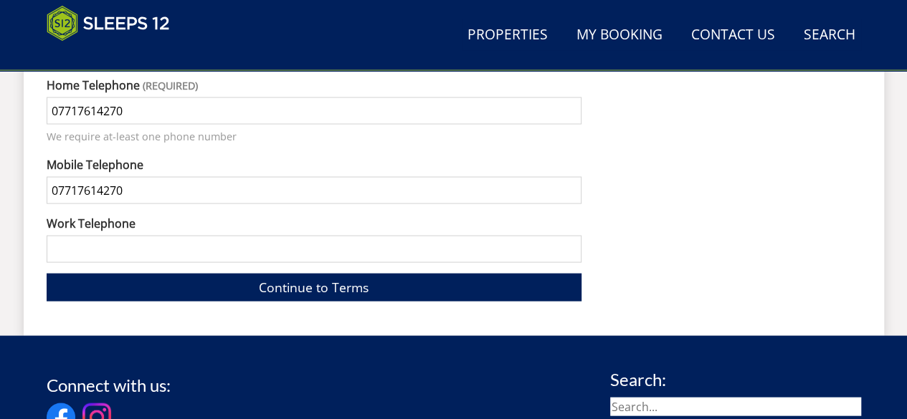
scroll to position [1435, 0]
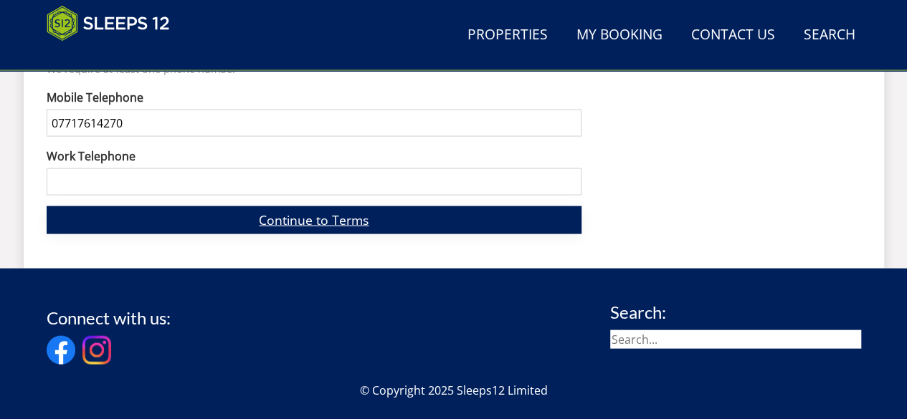
click at [305, 206] on link "Continue to Terms" at bounding box center [314, 220] width 535 height 28
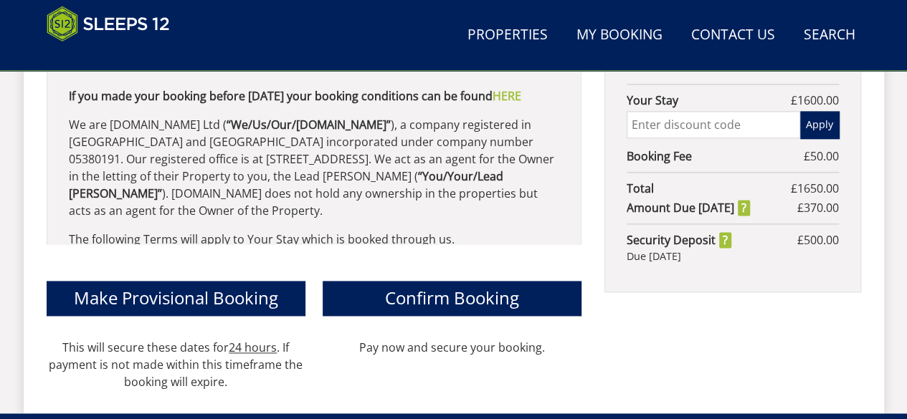
scroll to position [900, 0]
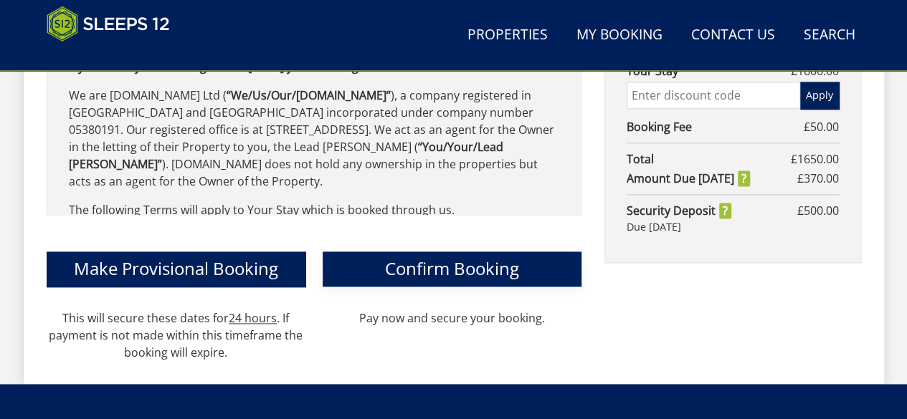
click at [430, 257] on span "Confirm Booking" at bounding box center [452, 269] width 134 height 24
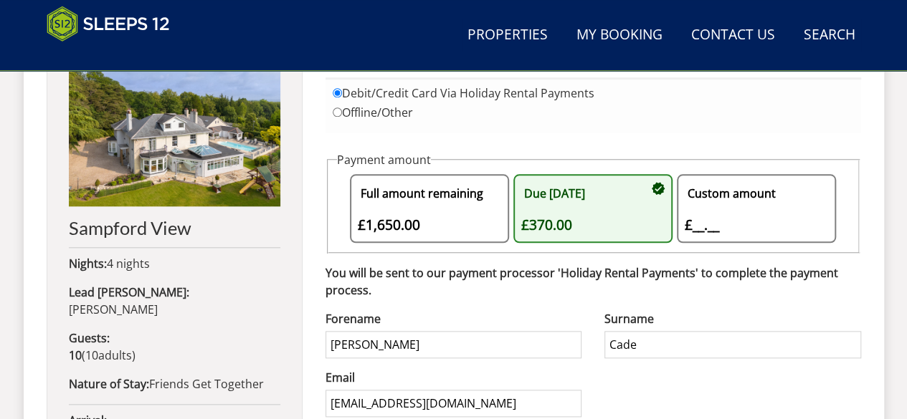
scroll to position [688, 0]
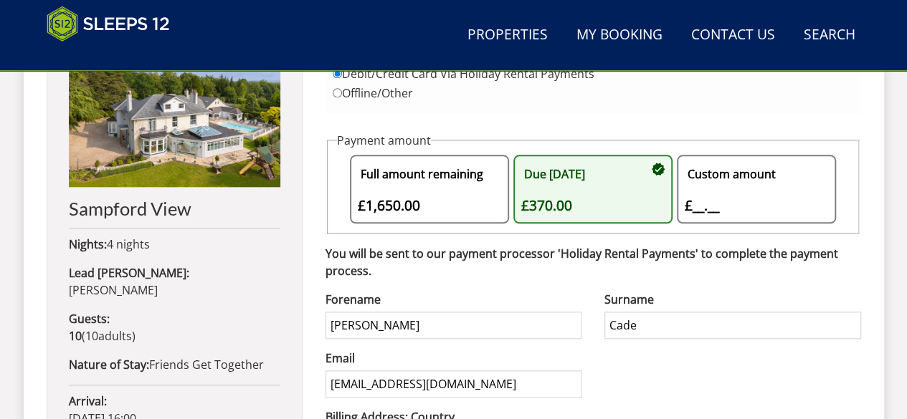
click at [698, 203] on div "Custom amount £__.__ £" at bounding box center [749, 189] width 130 height 54
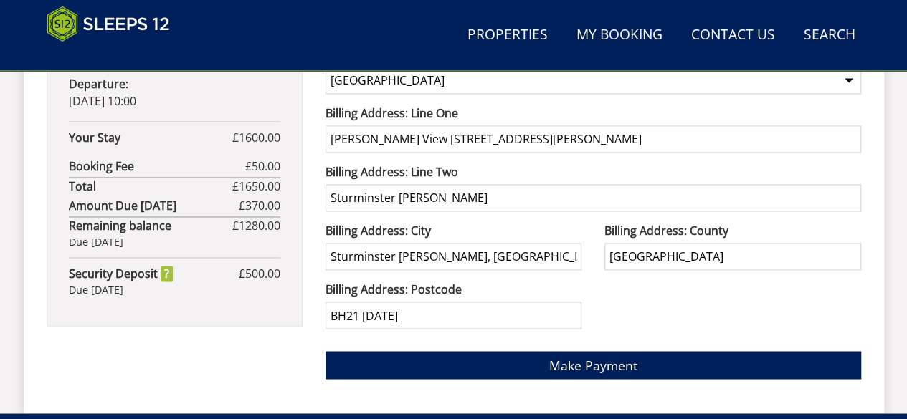
scroll to position [1070, 0]
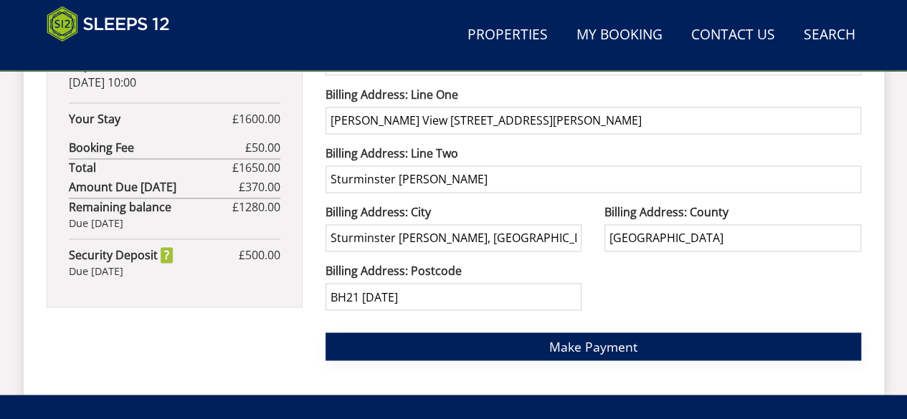
type input "370.00"
click at [603, 345] on span "Make Payment" at bounding box center [593, 346] width 88 height 17
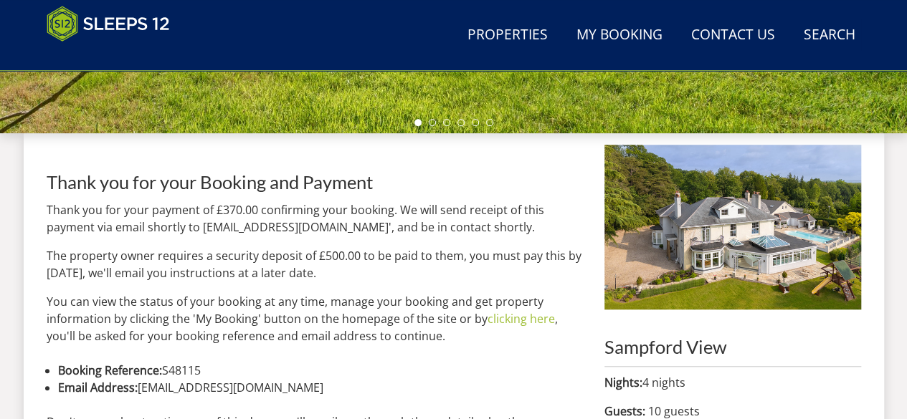
scroll to position [545, 0]
